Goal: Transaction & Acquisition: Obtain resource

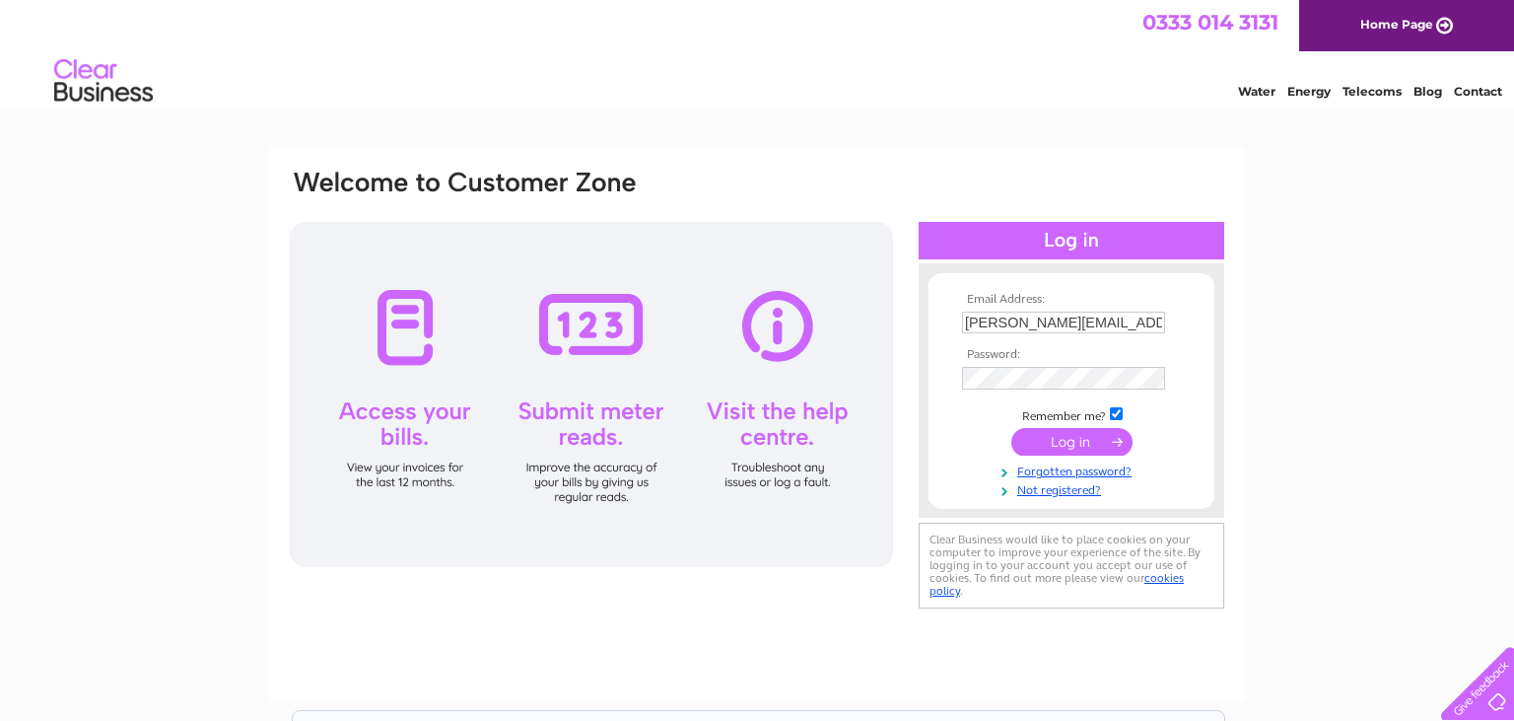
click at [1056, 447] on input "submit" at bounding box center [1071, 442] width 121 height 28
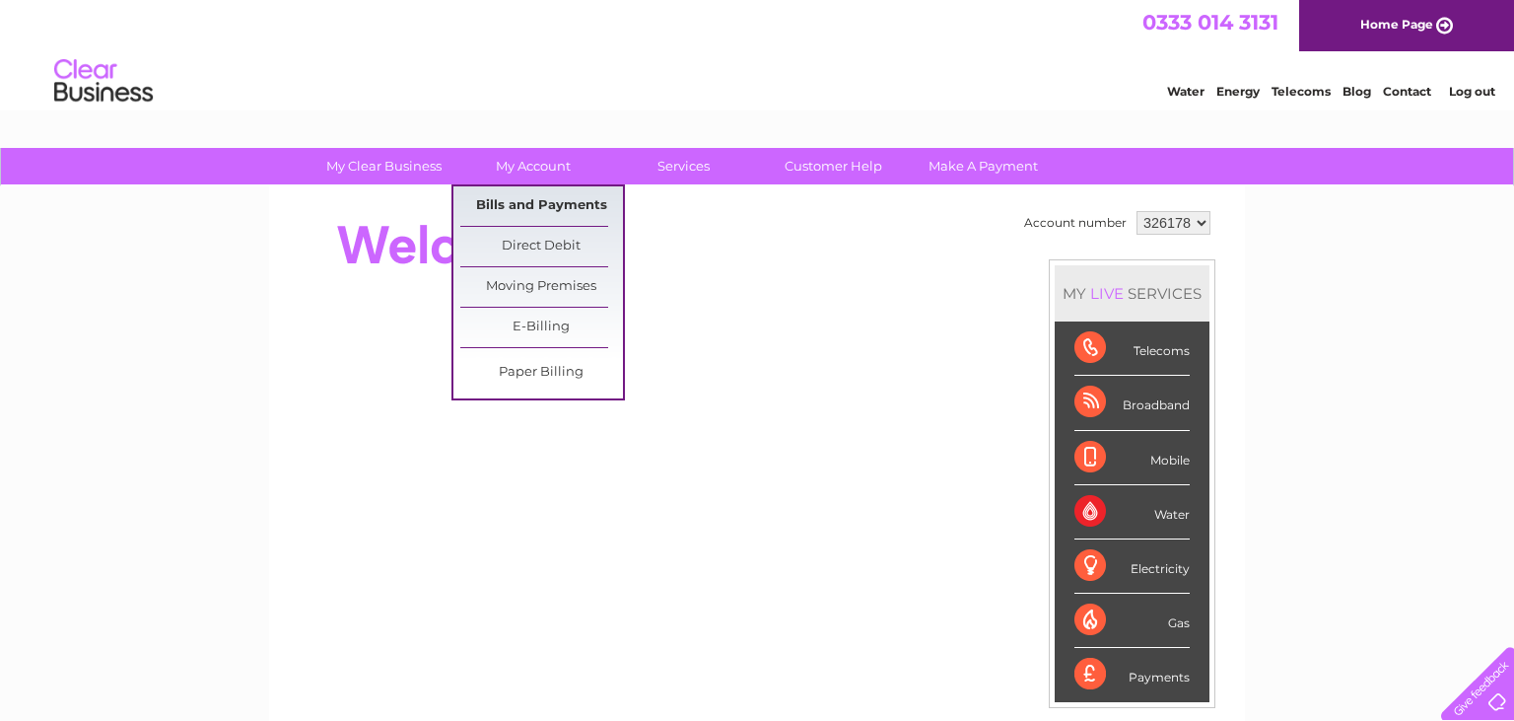
click at [529, 203] on link "Bills and Payments" at bounding box center [541, 205] width 163 height 39
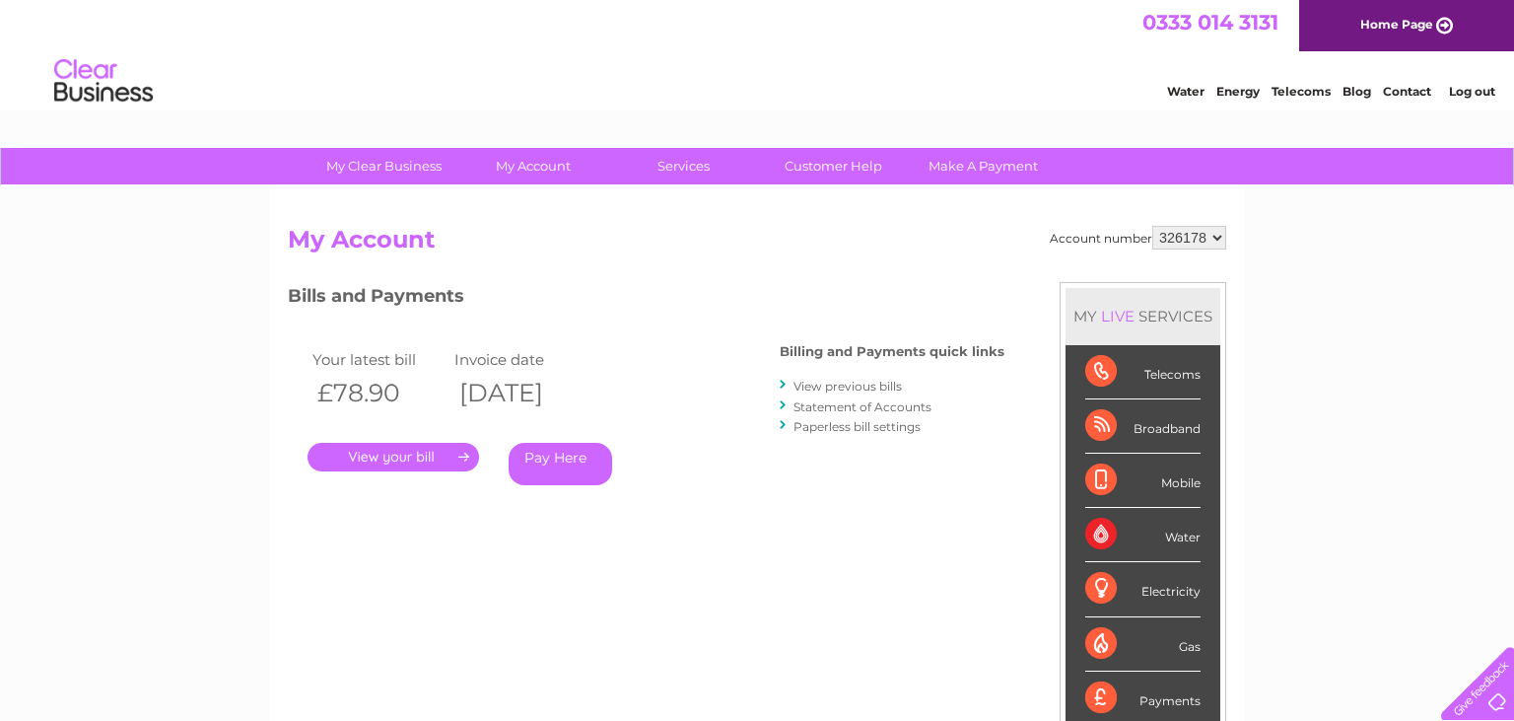
click at [389, 456] on link "." at bounding box center [394, 457] width 172 height 29
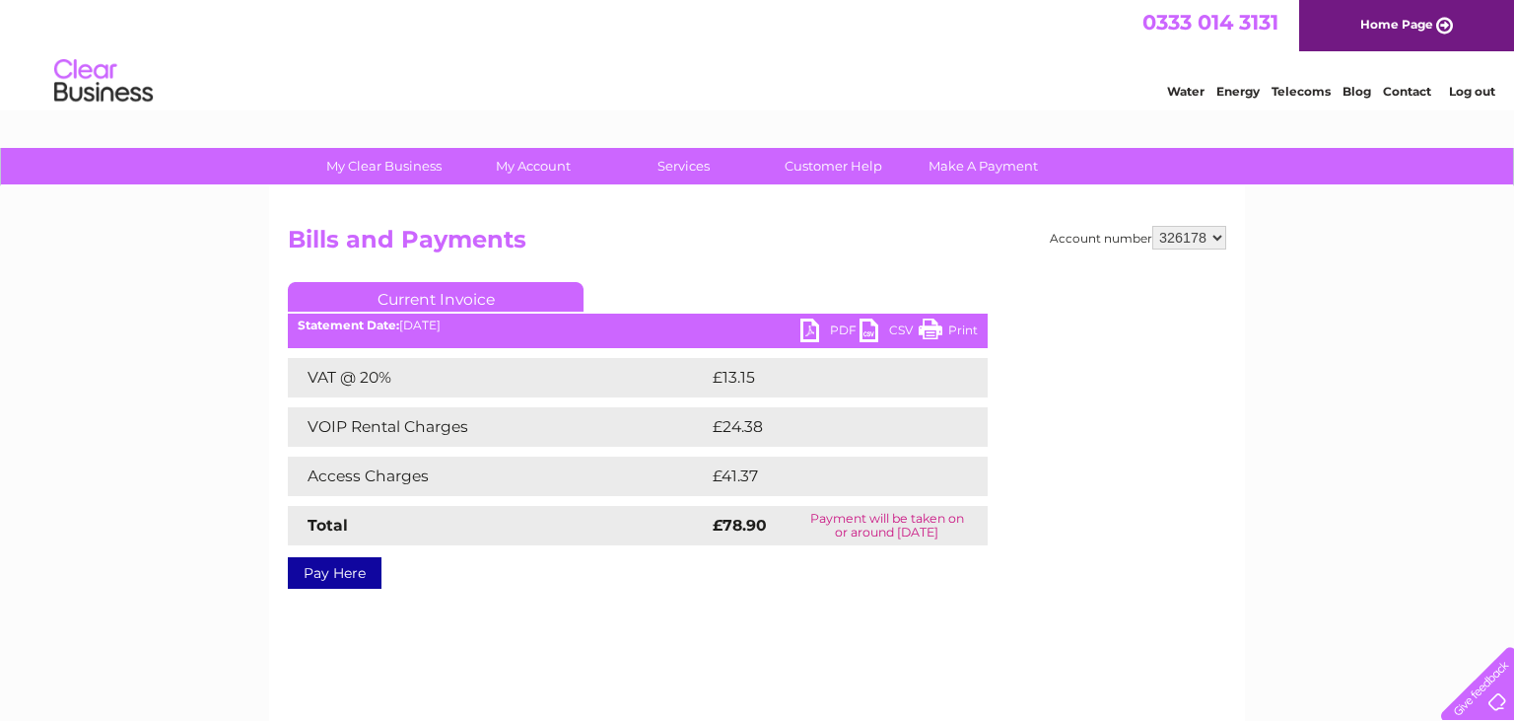
click at [842, 332] on link "PDF" at bounding box center [829, 332] width 59 height 29
click at [1461, 92] on link "Log out" at bounding box center [1472, 91] width 46 height 15
